Goal: Find specific page/section: Find specific page/section

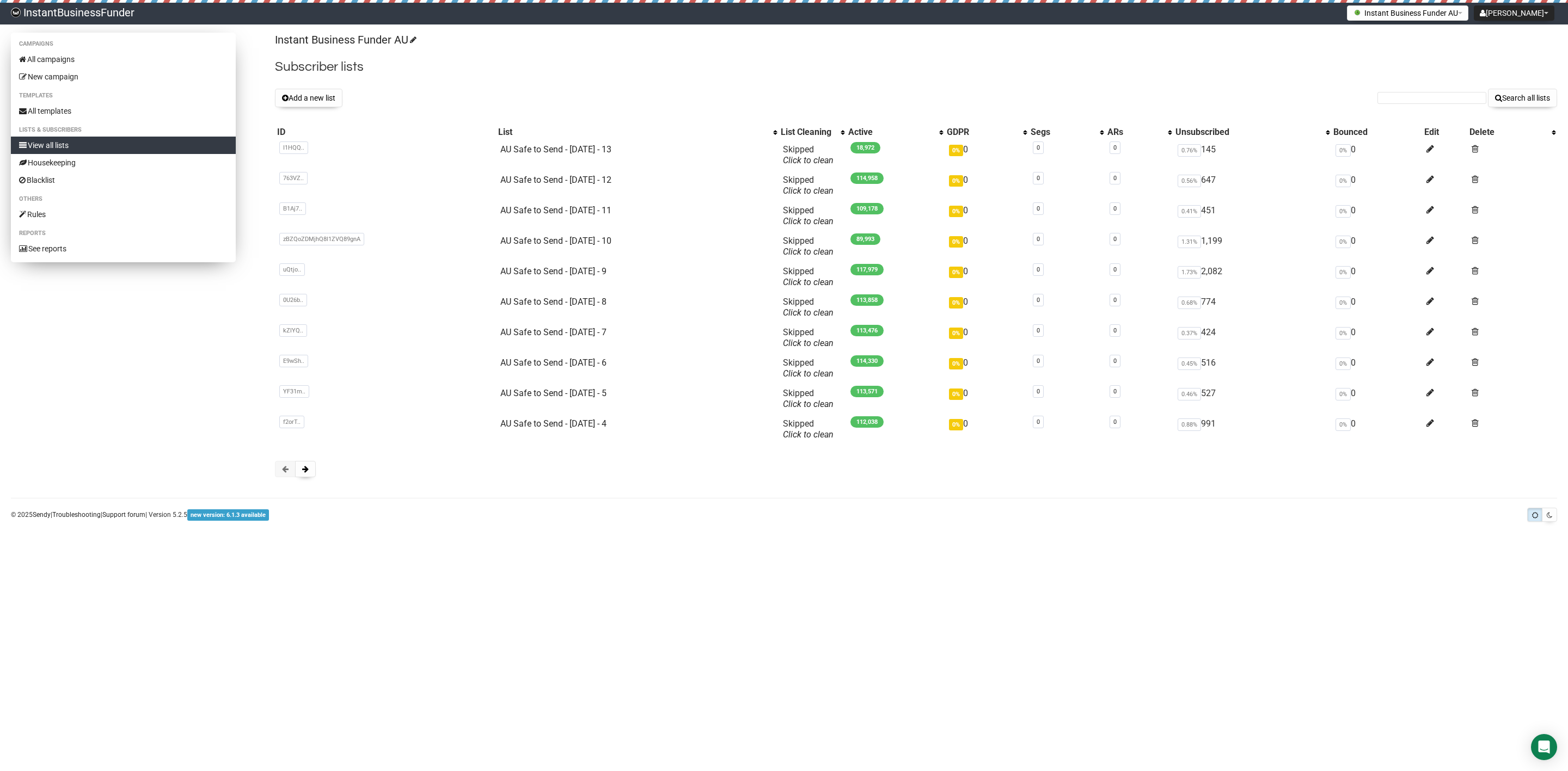
click at [41, 144] on link "View all lists" at bounding box center [123, 145] width 225 height 18
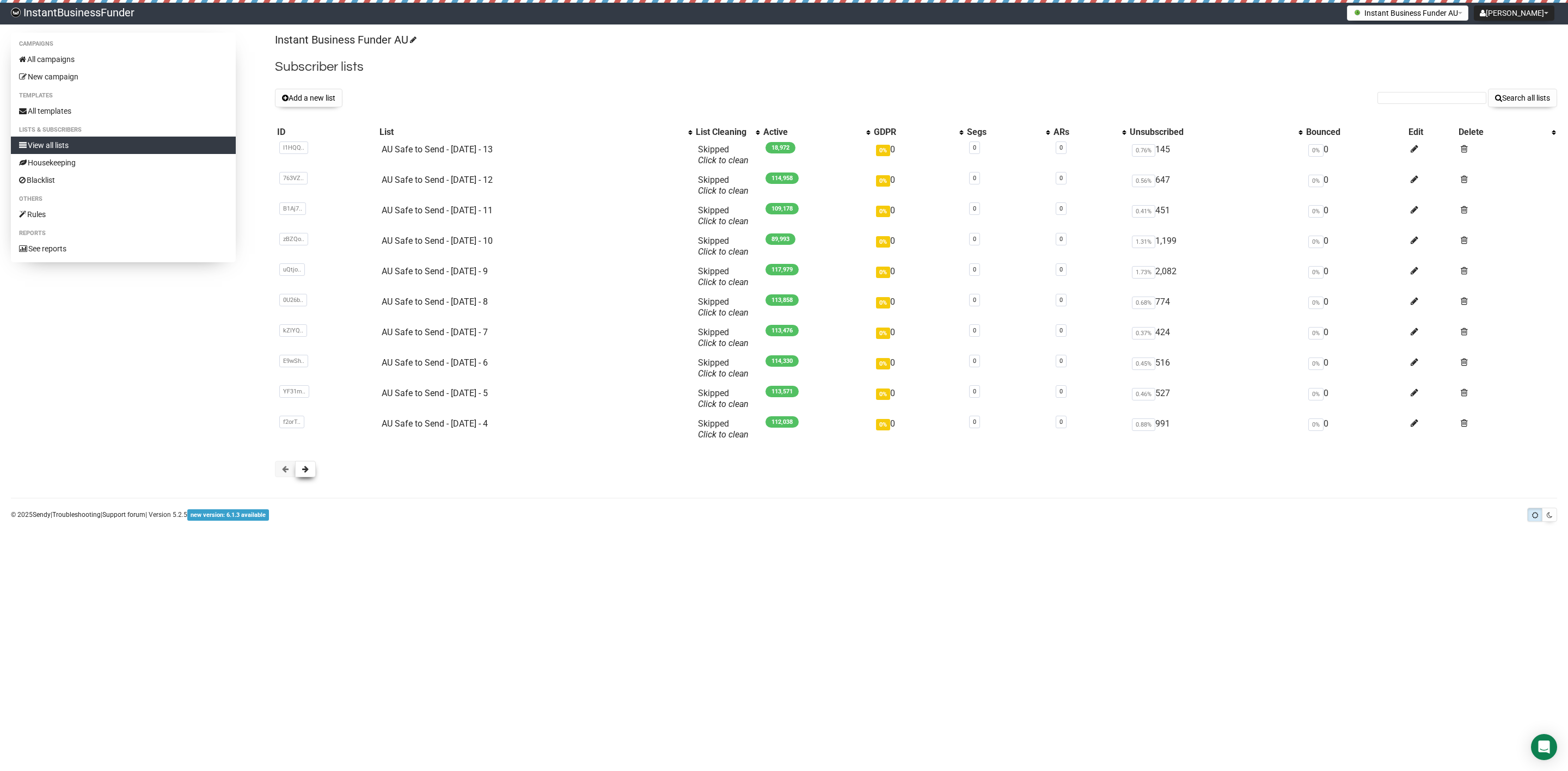
click at [310, 473] on button at bounding box center [306, 469] width 21 height 16
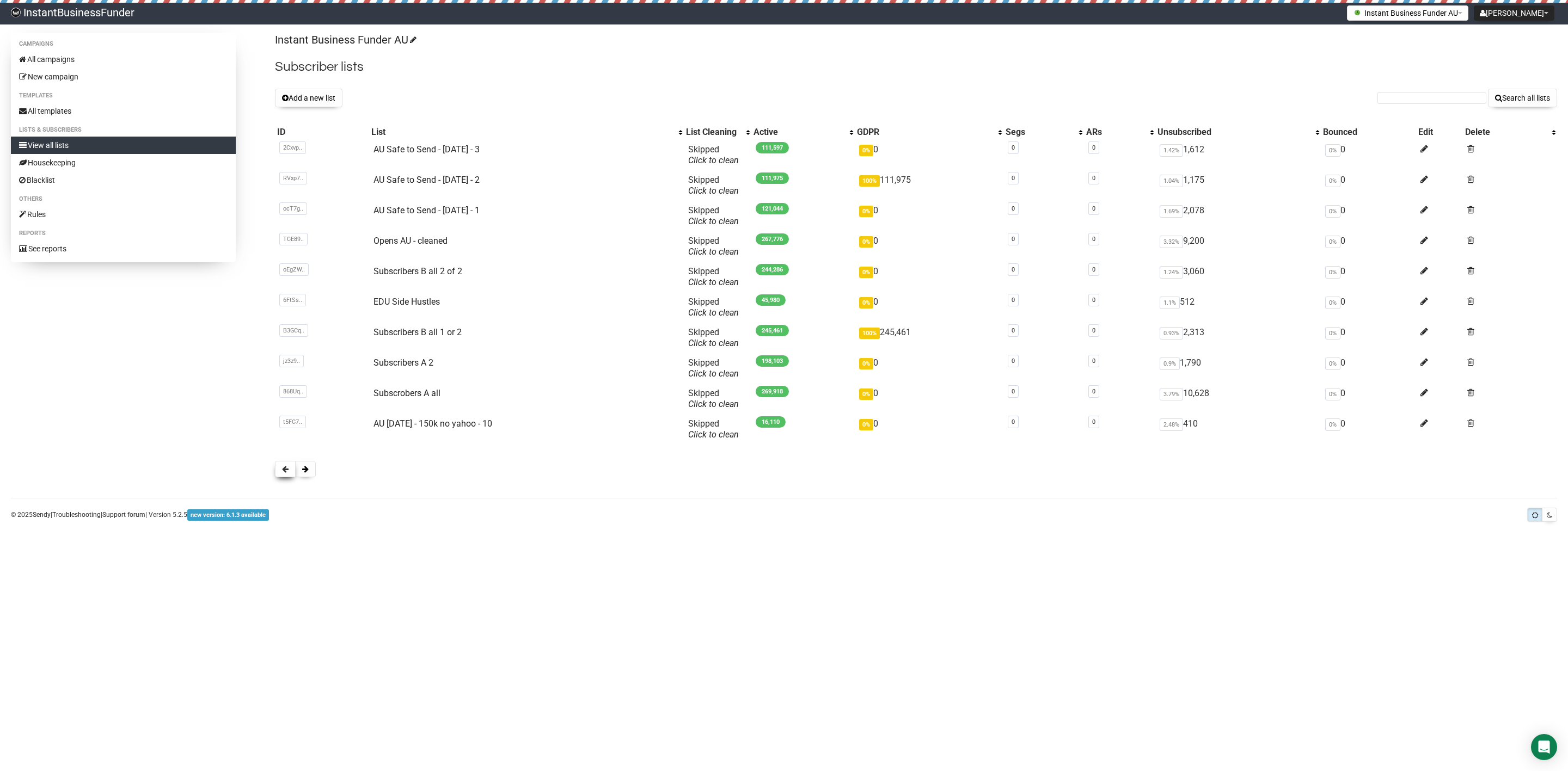
click at [285, 472] on span at bounding box center [285, 469] width 7 height 8
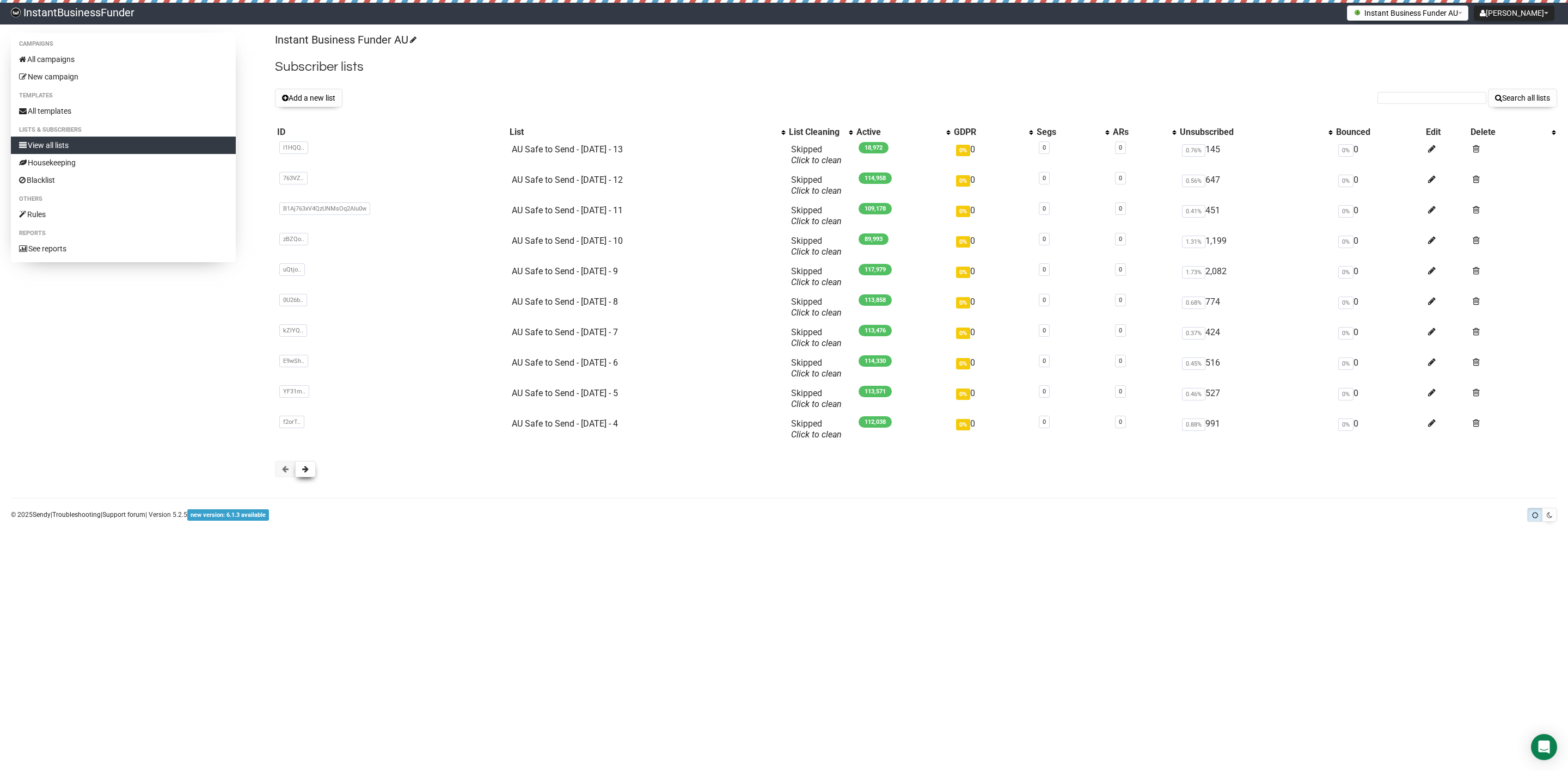
click at [309, 466] on span at bounding box center [305, 469] width 7 height 8
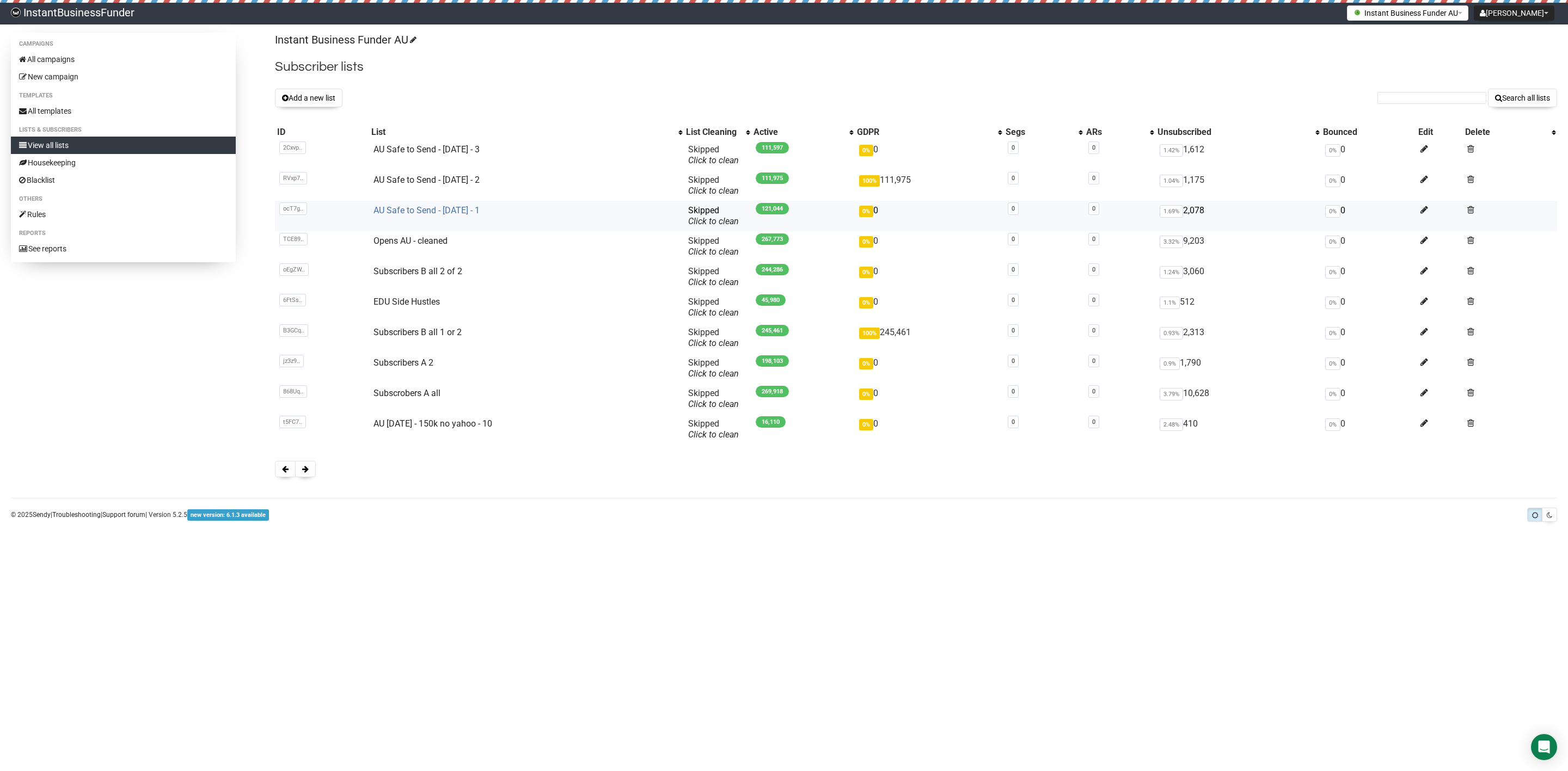
click at [410, 212] on link "AU Safe to Send - [DATE] - 1" at bounding box center [427, 210] width 106 height 10
